Goal: Task Accomplishment & Management: Complete application form

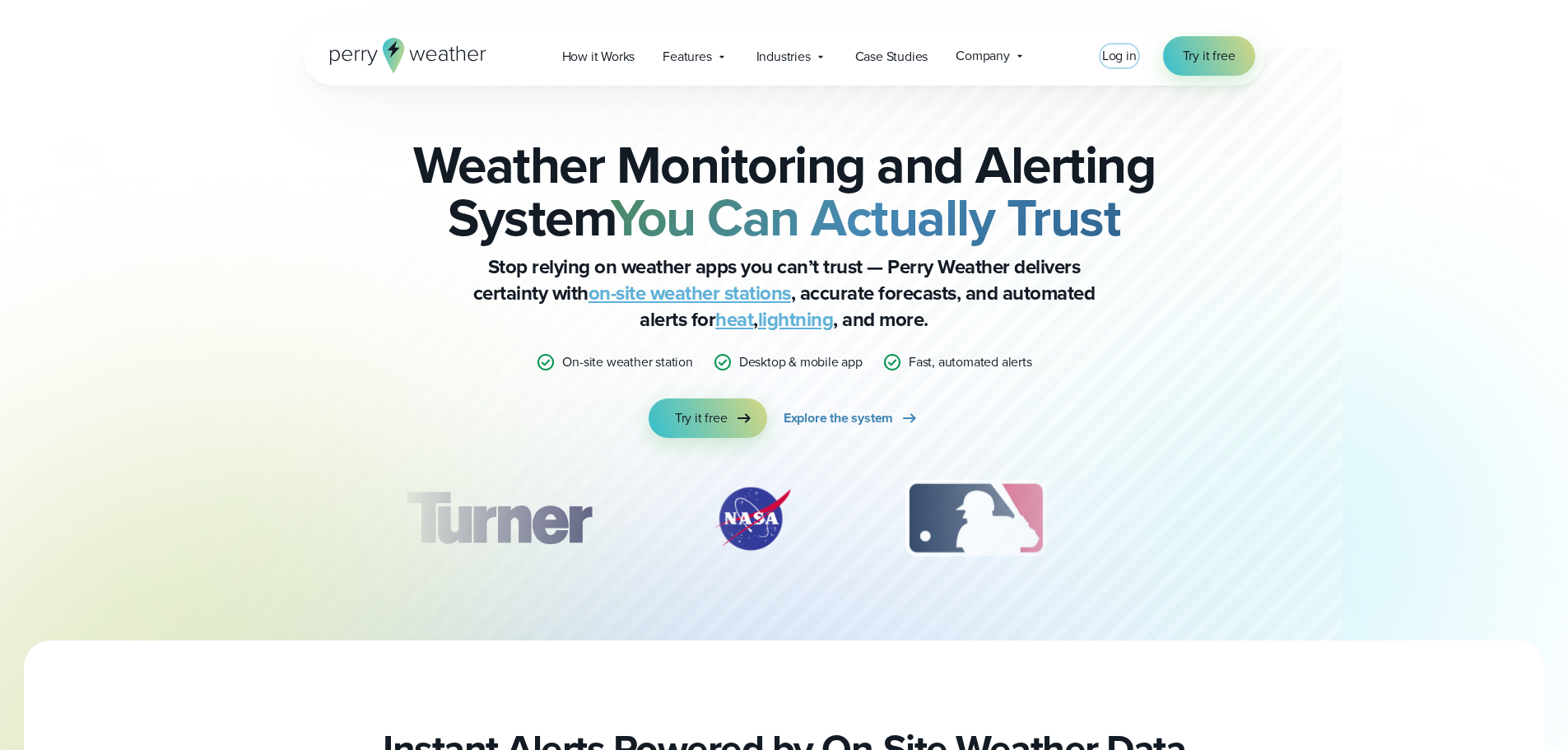
click at [1117, 62] on span "Log in" at bounding box center [1120, 56] width 35 height 19
click at [1110, 56] on span "Log in" at bounding box center [1120, 56] width 35 height 19
